Goal: Check status

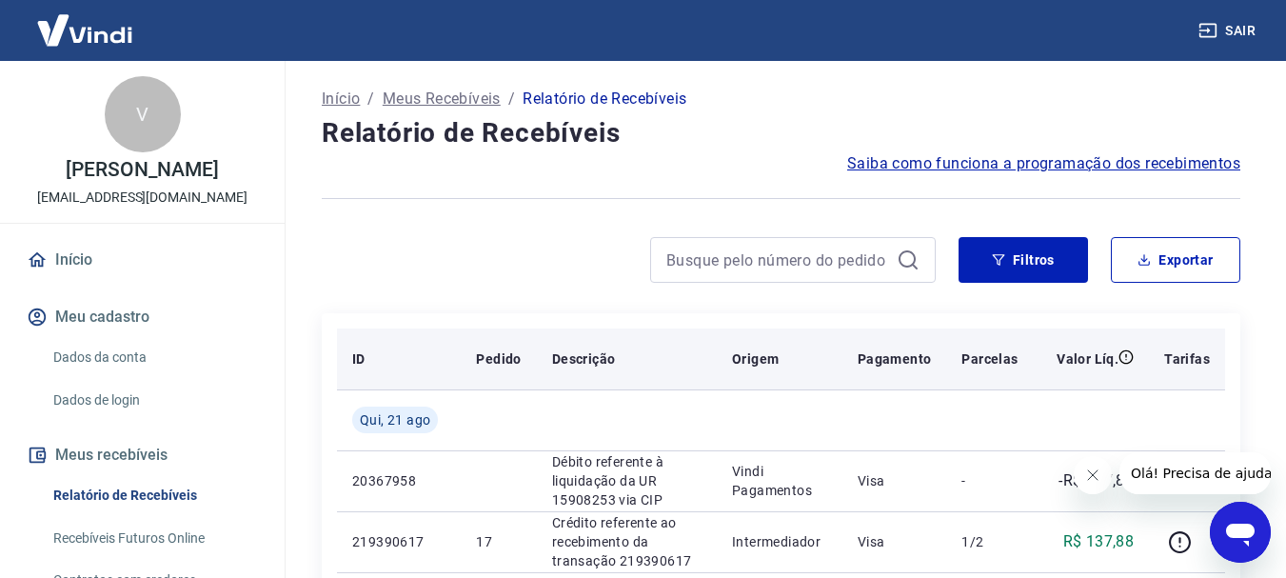
click at [397, 342] on th "ID" at bounding box center [399, 358] width 124 height 61
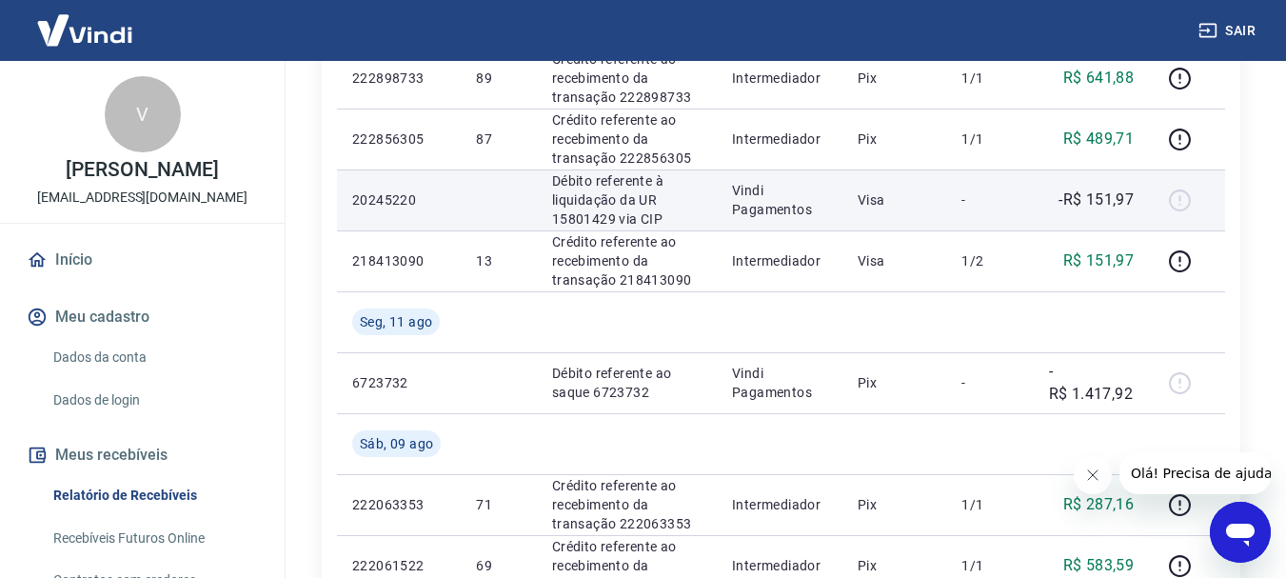
scroll to position [952, 0]
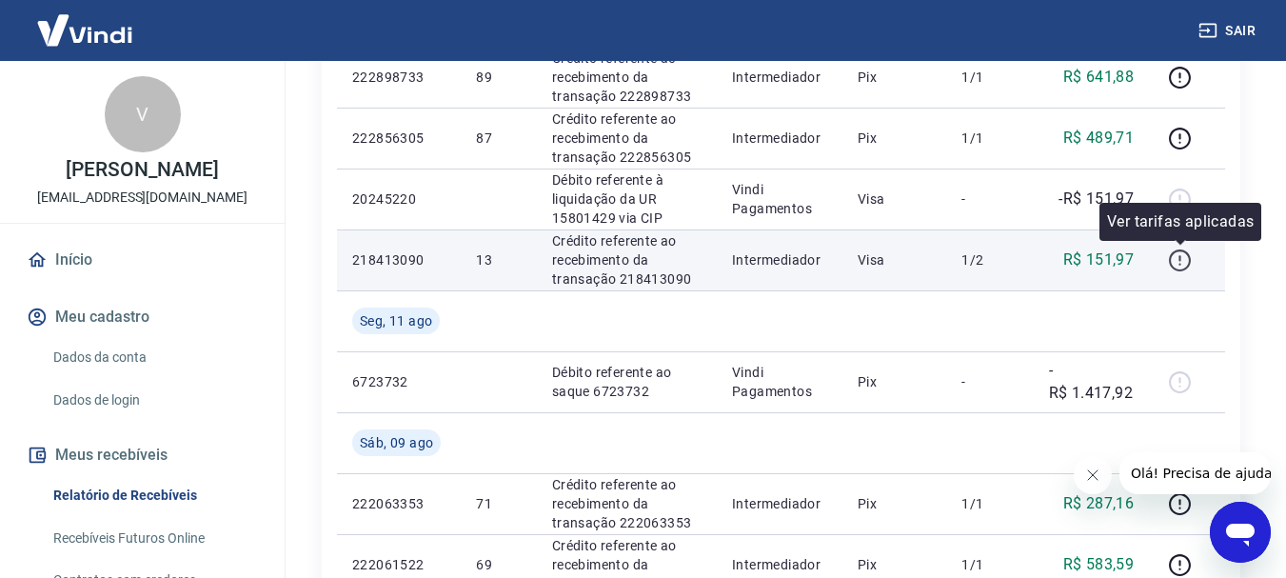
click at [1185, 262] on icon "button" at bounding box center [1180, 260] width 24 height 24
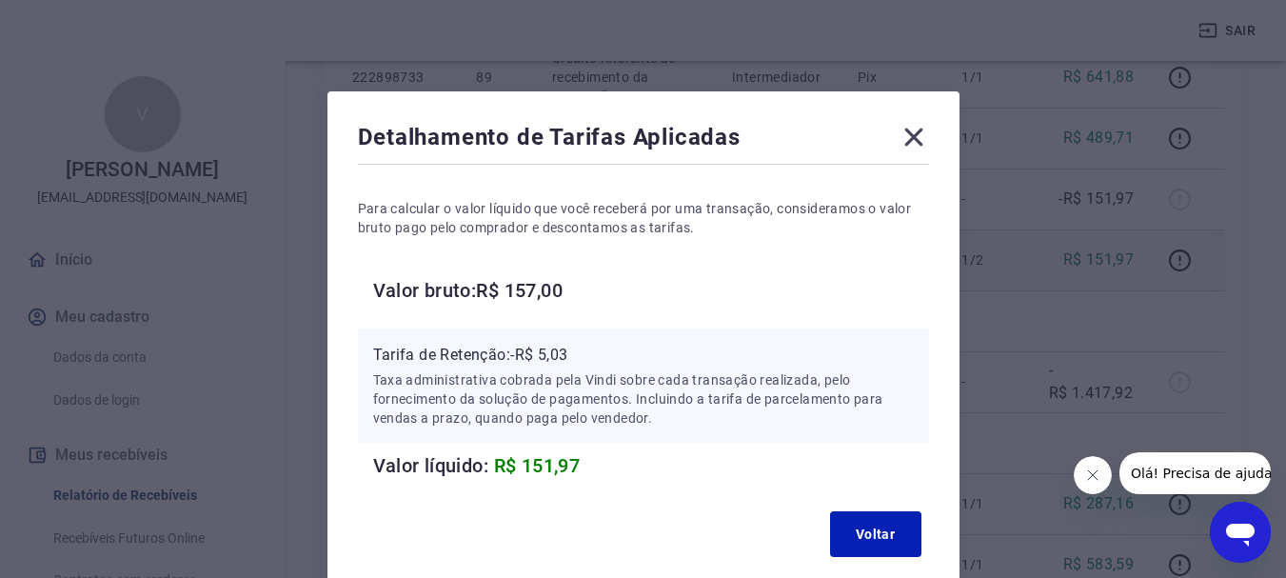
click at [906, 139] on icon at bounding box center [913, 137] width 30 height 30
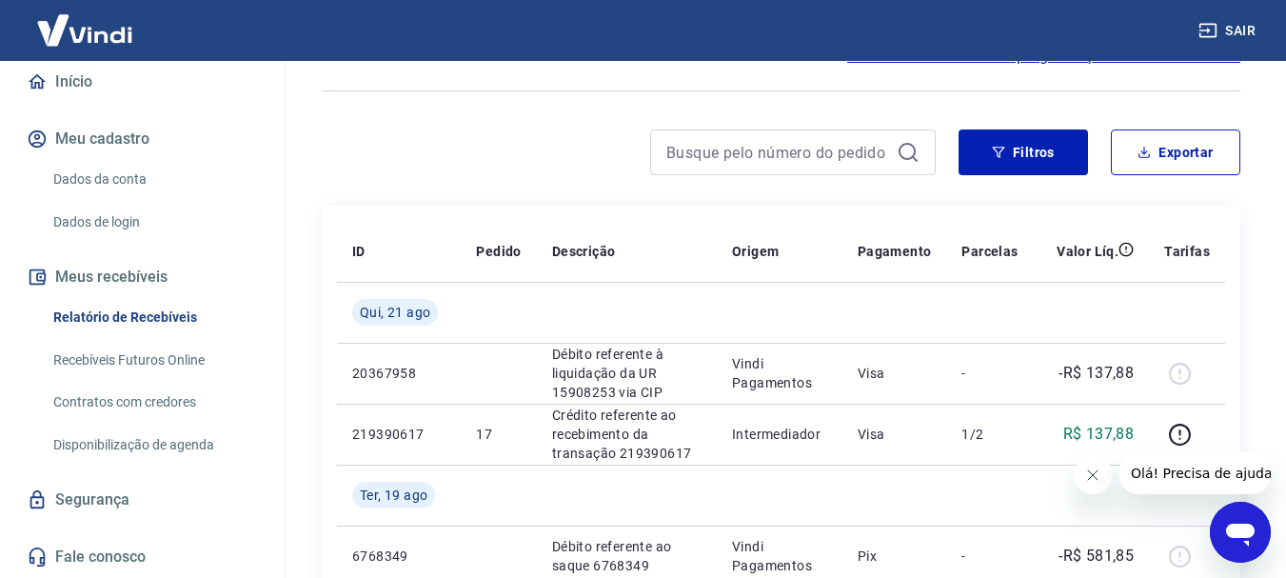
scroll to position [0, 0]
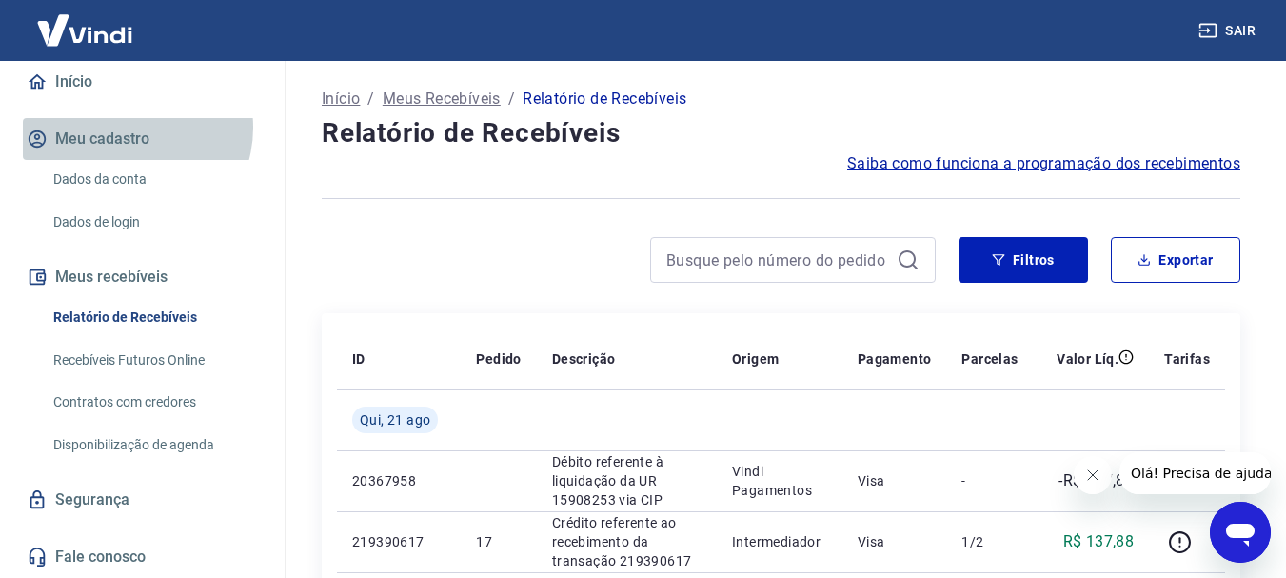
click at [128, 128] on button "Meu cadastro" at bounding box center [142, 139] width 239 height 42
